Goal: Transaction & Acquisition: Download file/media

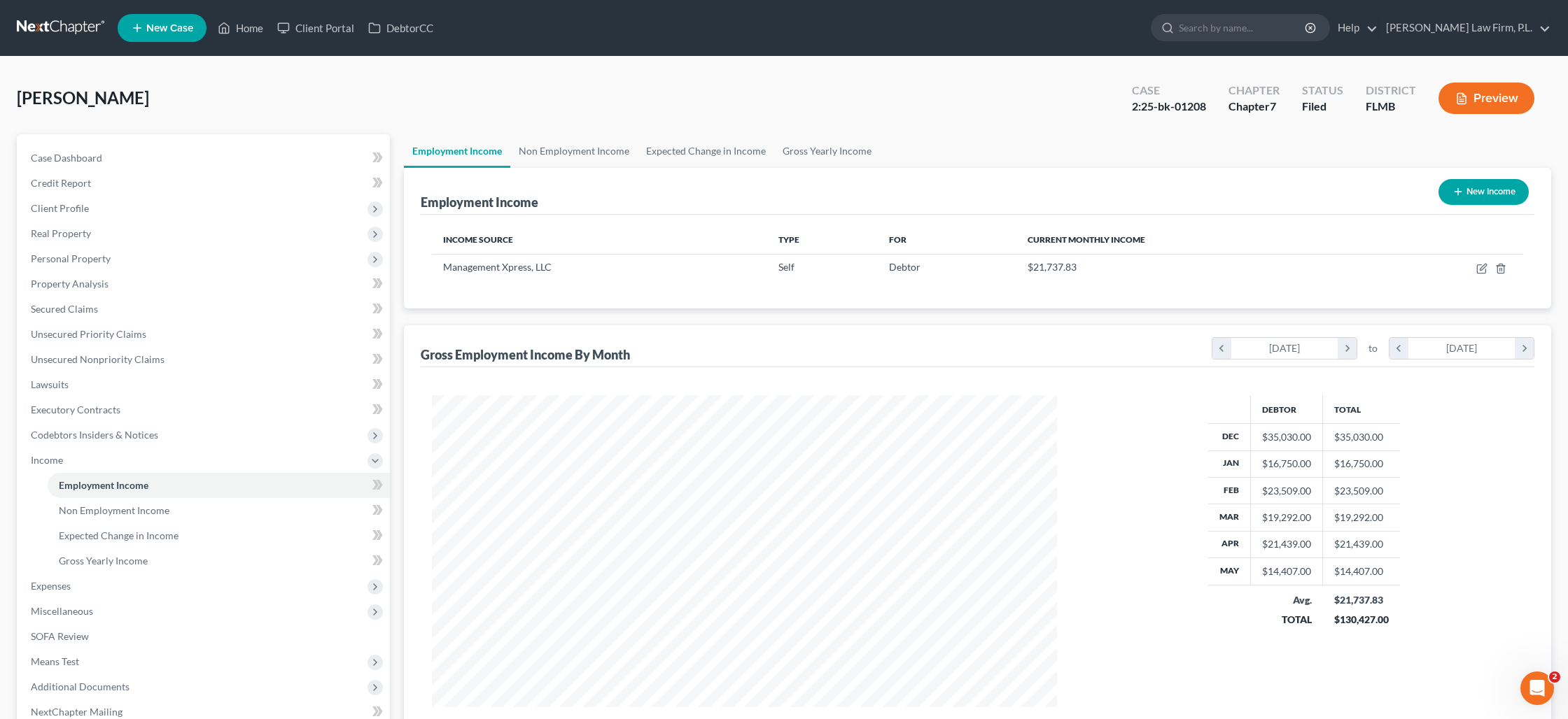
scroll to position [312, 652]
click at [241, 28] on link "Home" at bounding box center [240, 27] width 59 height 25
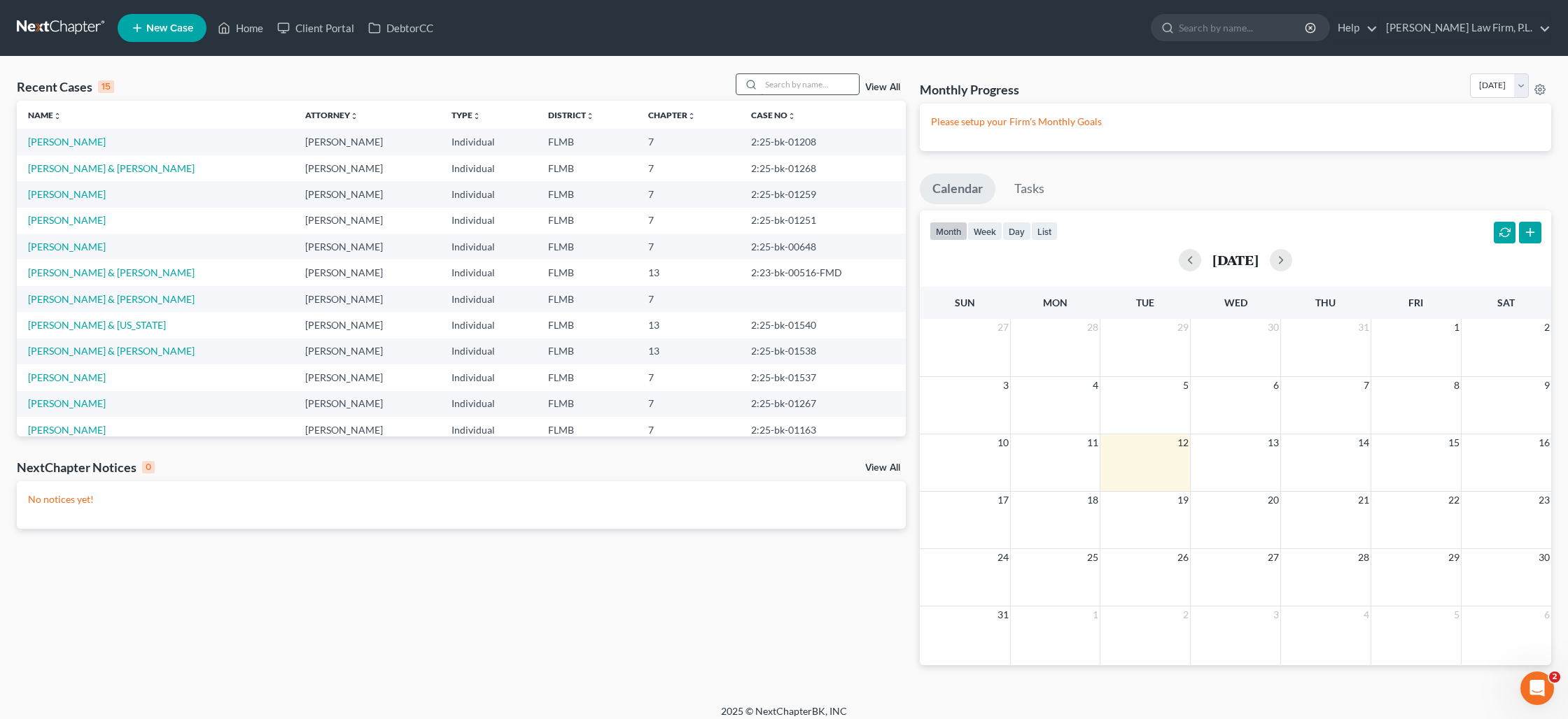
click at [803, 81] on input "search" at bounding box center [810, 84] width 98 height 21
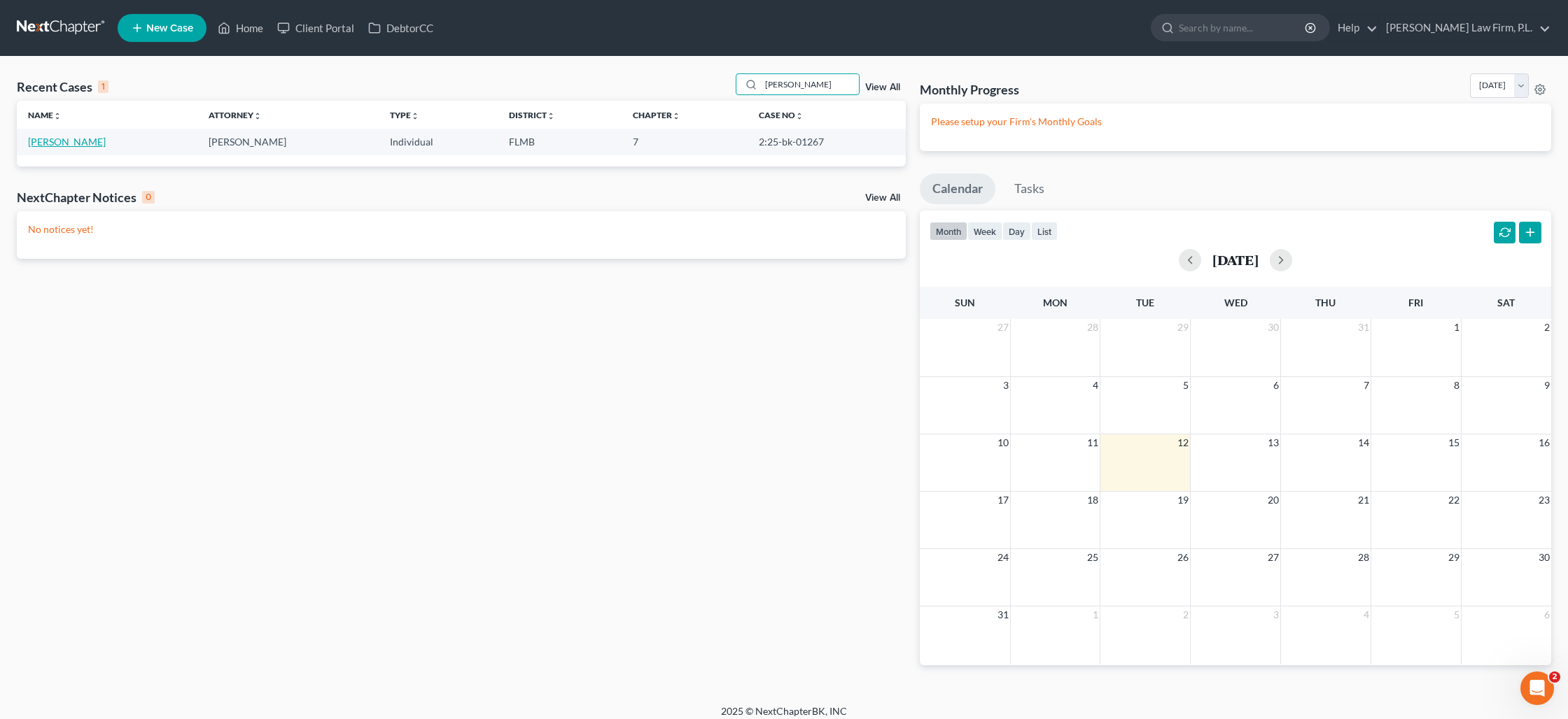
type input "[PERSON_NAME]"
click at [79, 142] on link "[PERSON_NAME]" at bounding box center [67, 142] width 77 height 12
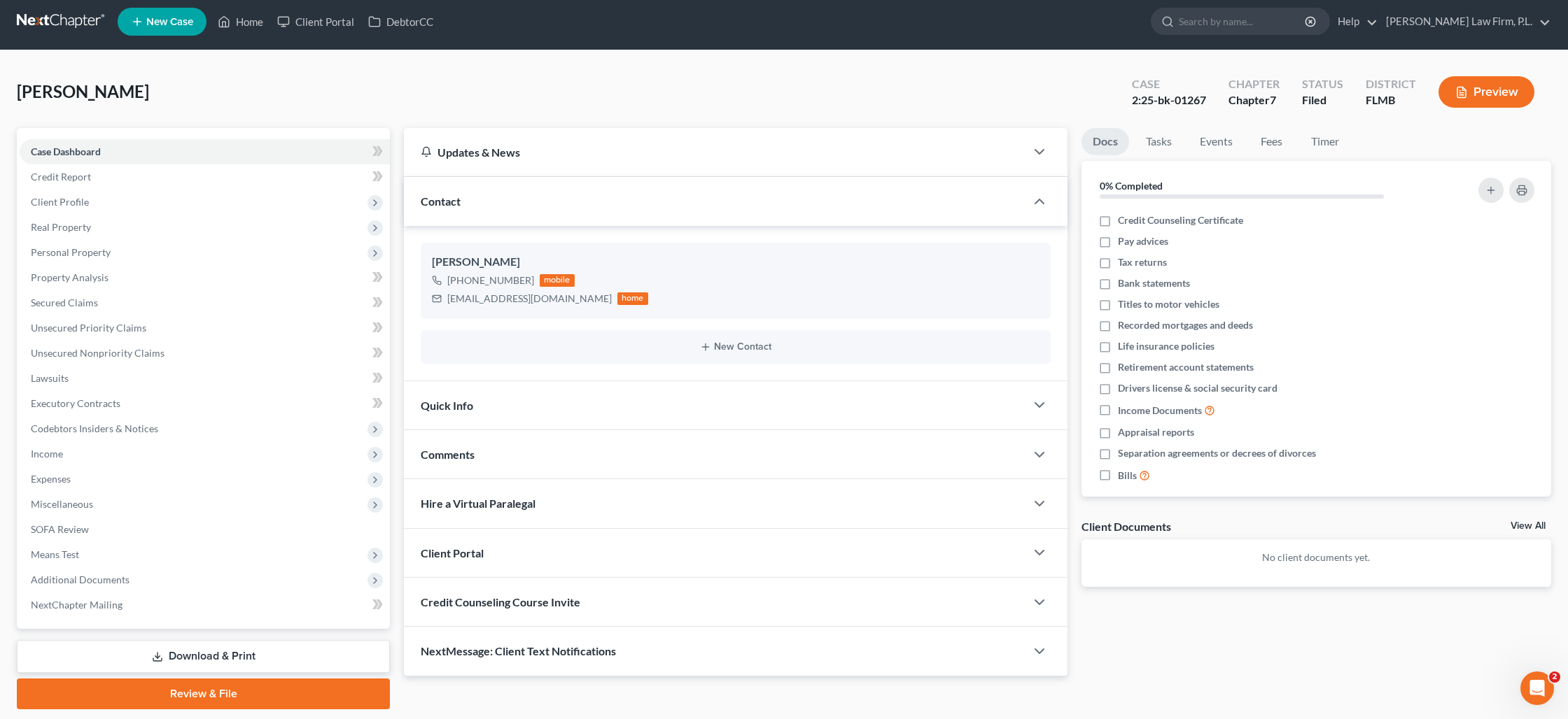
click at [221, 665] on link "Download & Print" at bounding box center [204, 656] width 373 height 33
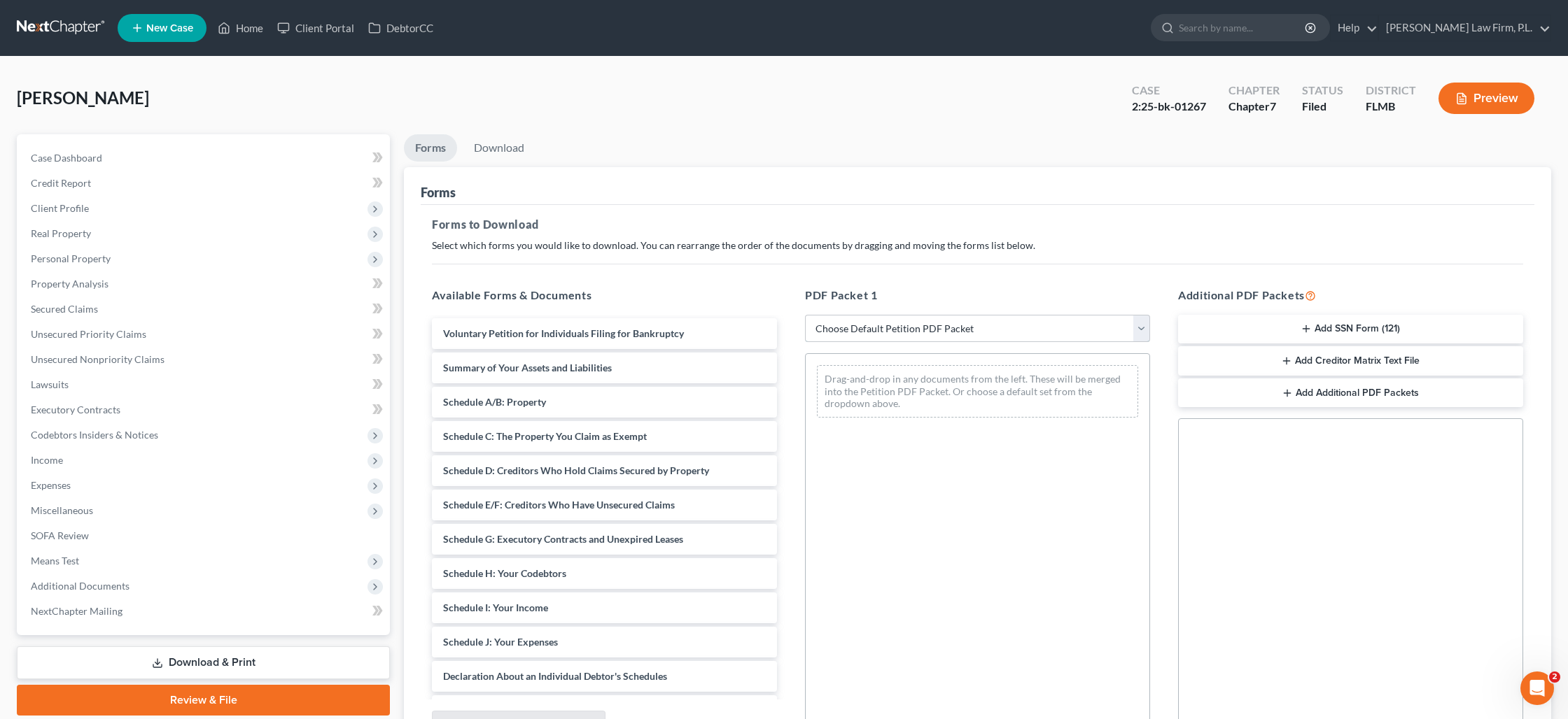
click at [888, 336] on select "Choose Default Petition PDF Packet Complete Bankruptcy Petition (all forms and …" at bounding box center [978, 329] width 345 height 28
select select "0"
click at [805, 315] on select "Choose Default Petition PDF Packet Complete Bankruptcy Petition (all forms and …" at bounding box center [978, 329] width 345 height 28
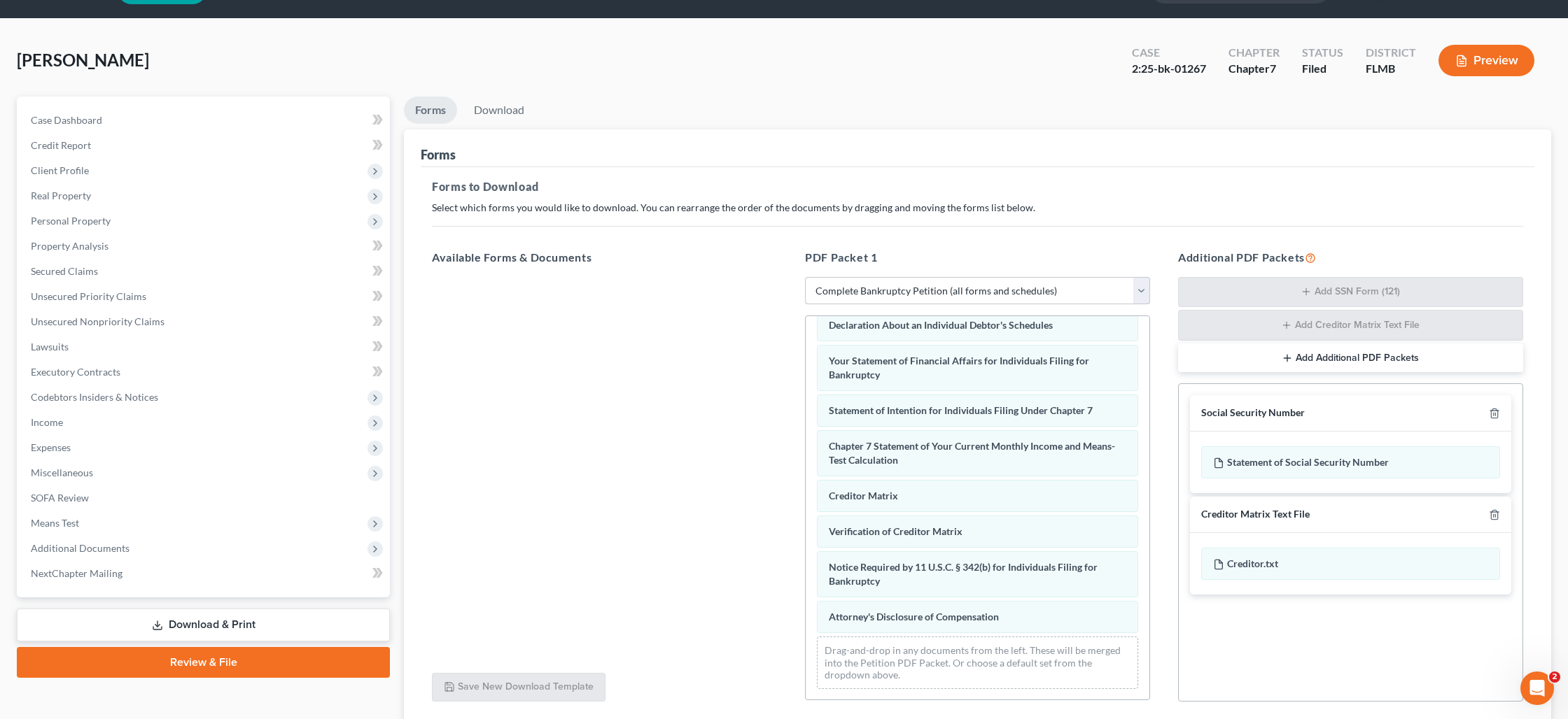
scroll to position [145, 0]
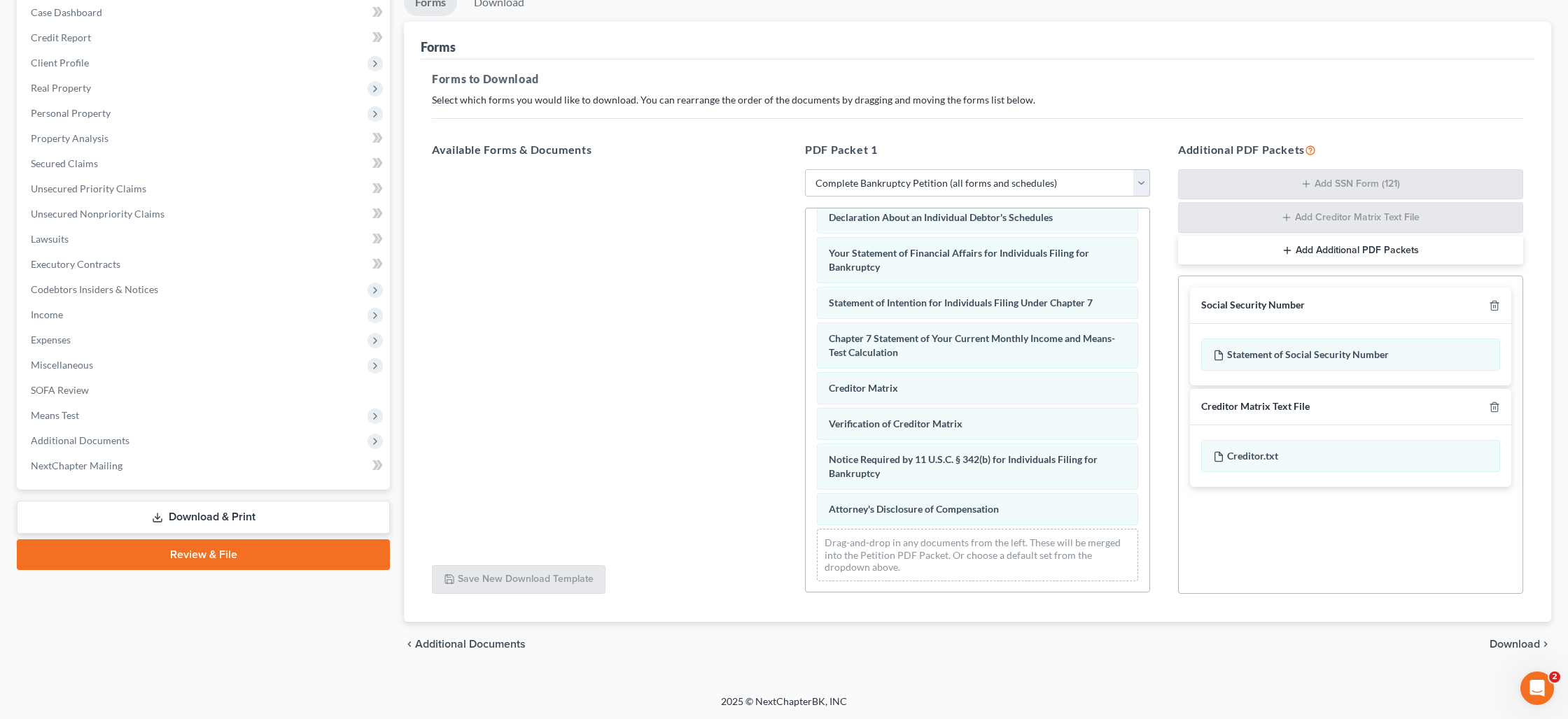
click at [1520, 643] on span "Download" at bounding box center [1515, 644] width 51 height 11
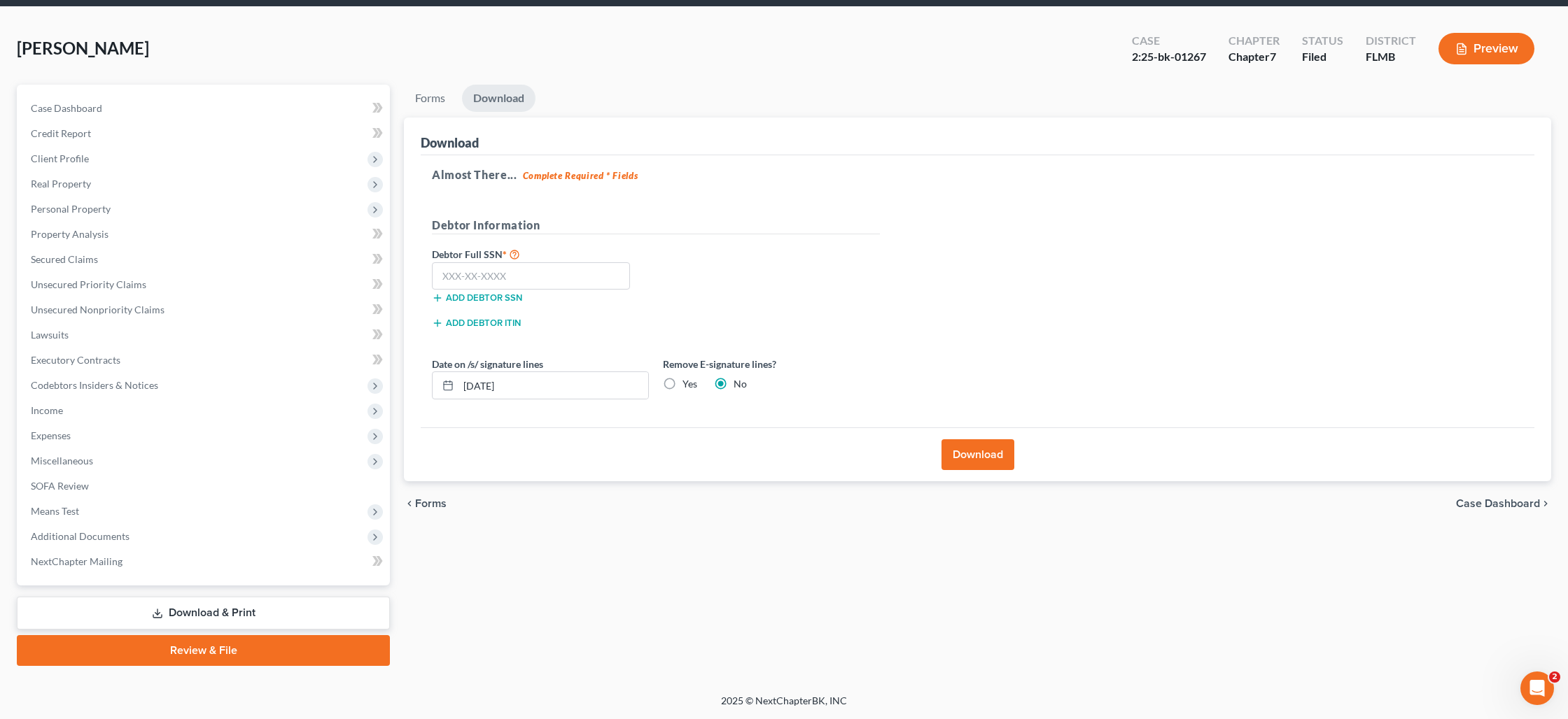
scroll to position [48, 0]
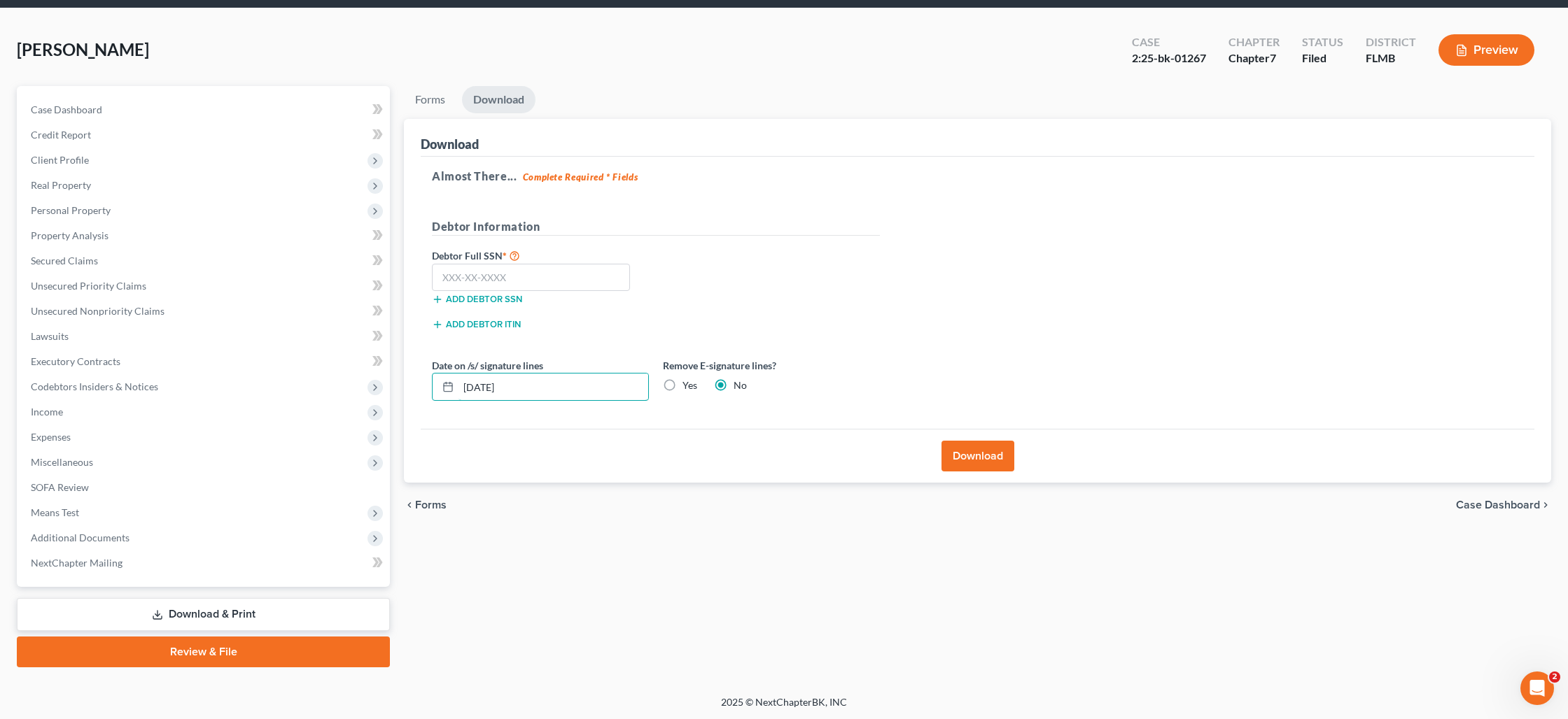
drag, startPoint x: 549, startPoint y: 390, endPoint x: 373, endPoint y: 371, distance: 177.0
click at [380, 376] on div "Petition Navigation Case Dashboard Payments Invoices Payments Payments Credit R…" at bounding box center [784, 376] width 1548 height 582
click at [966, 461] on button "Download" at bounding box center [978, 456] width 73 height 31
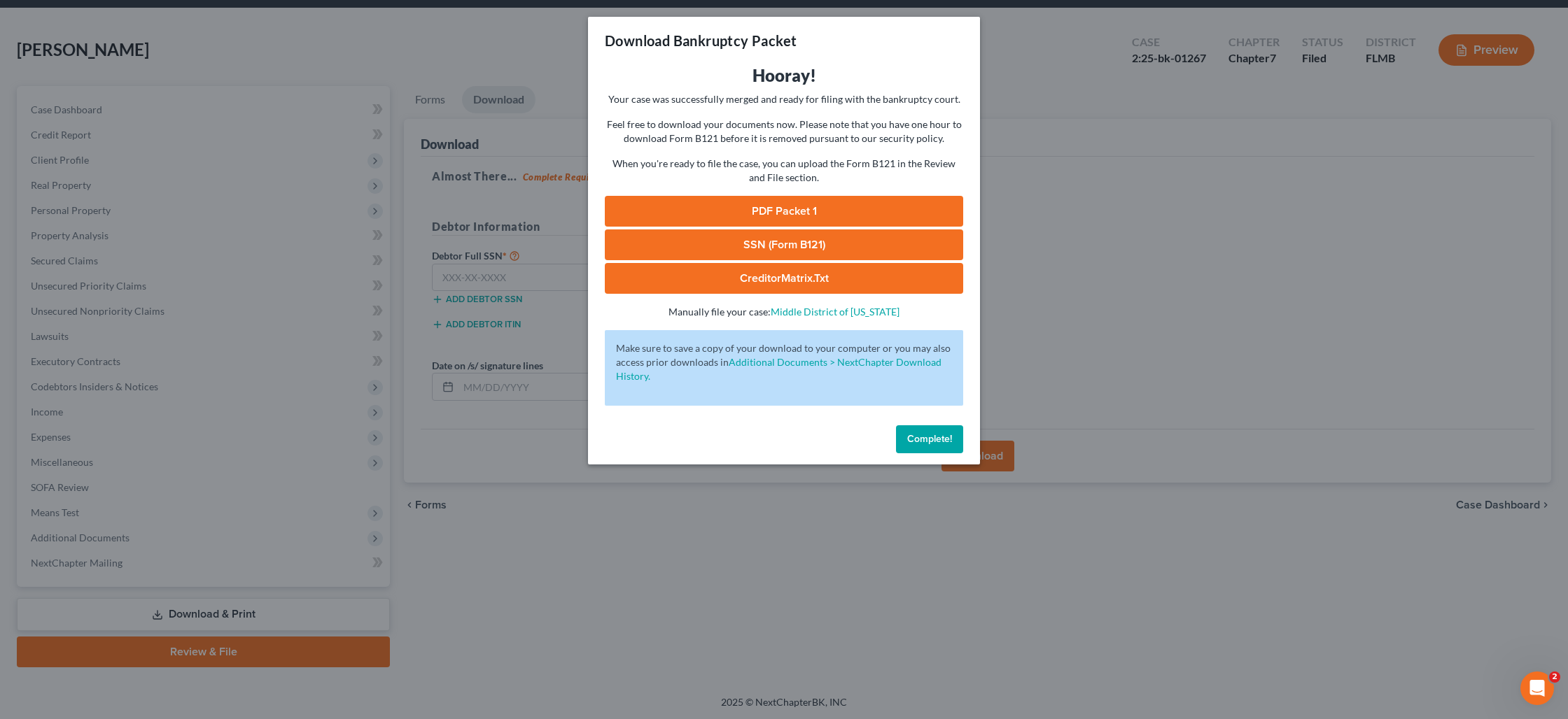
click at [806, 206] on link "PDF Packet 1" at bounding box center [784, 211] width 358 height 31
click at [906, 443] on button "Complete!" at bounding box center [930, 439] width 67 height 28
